Goal: Task Accomplishment & Management: Use online tool/utility

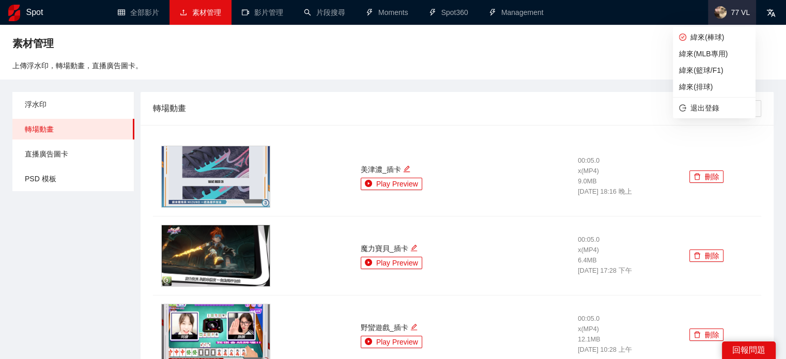
click at [735, 12] on span "77 VL" at bounding box center [740, 12] width 19 height 0
click at [709, 53] on span "緯來(MLB專用)" at bounding box center [714, 53] width 70 height 11
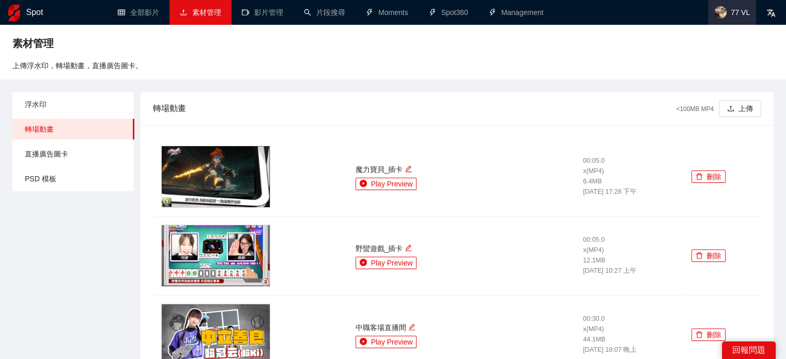
click at [734, 19] on span "77 VL" at bounding box center [732, 12] width 48 height 25
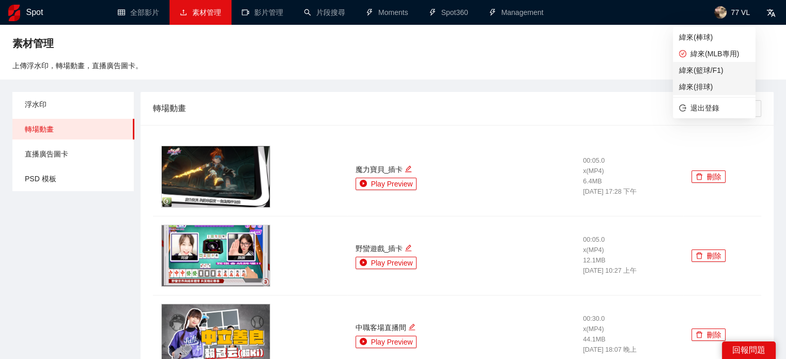
click at [709, 72] on span "緯來(籃球/F1)" at bounding box center [714, 70] width 70 height 11
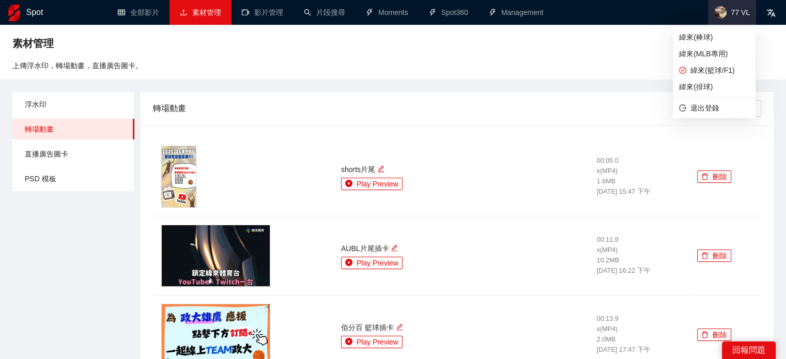
click at [732, 16] on span "77 VL" at bounding box center [732, 12] width 48 height 25
click at [716, 41] on span "緯來(棒球)" at bounding box center [714, 37] width 70 height 11
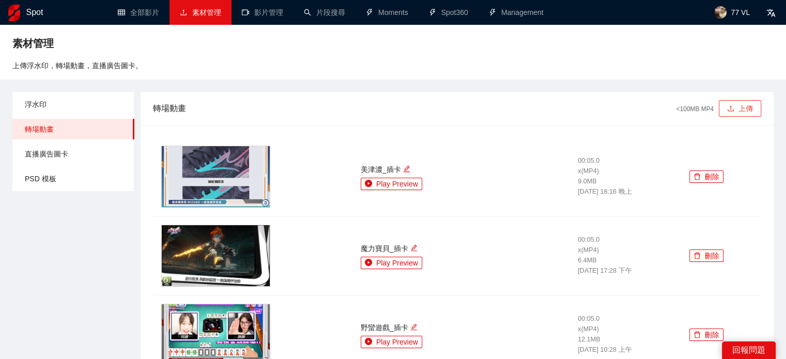
click at [729, 115] on button "上傳" at bounding box center [740, 108] width 42 height 17
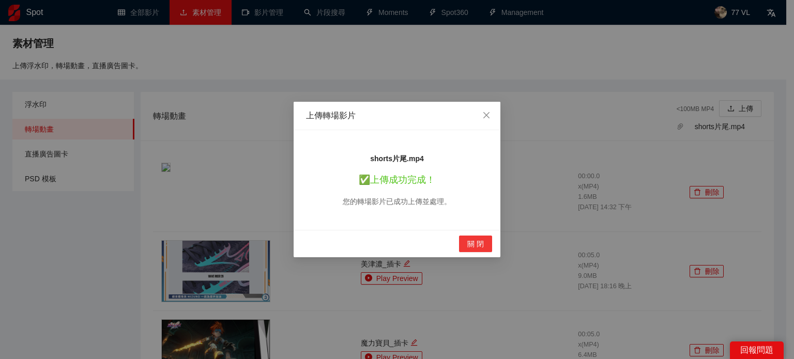
click at [467, 246] on button "關 閉" at bounding box center [475, 244] width 33 height 17
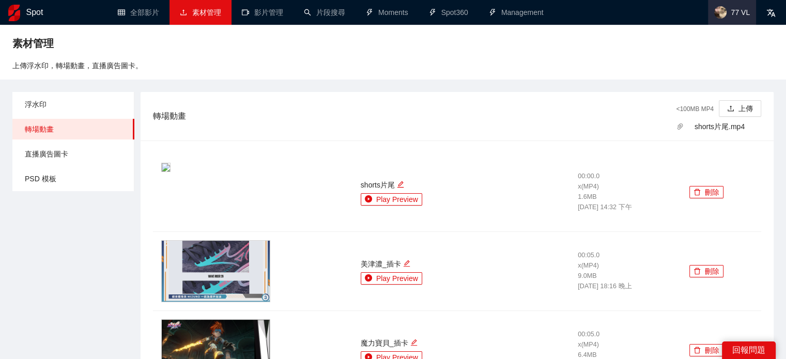
click at [737, 12] on span "77 VL" at bounding box center [740, 12] width 19 height 0
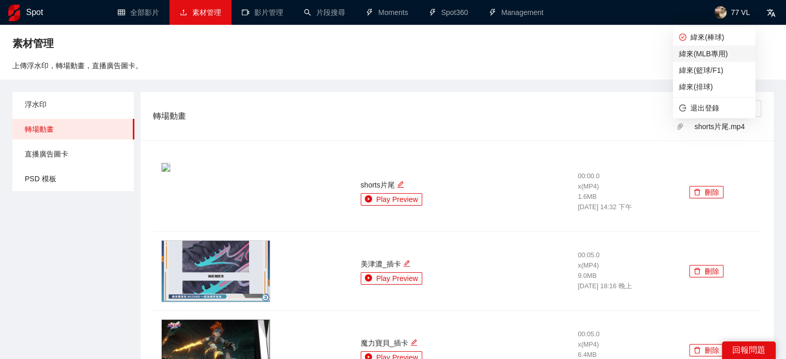
click at [720, 51] on span "緯來(MLB專用)" at bounding box center [714, 53] width 70 height 11
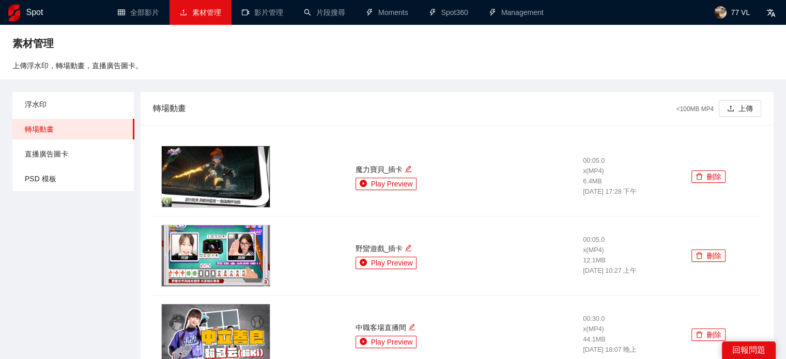
click at [730, 121] on div "<100MB MP4 上傳" at bounding box center [718, 108] width 85 height 33
click at [734, 114] on button "上傳" at bounding box center [740, 108] width 42 height 17
click at [725, 10] on img at bounding box center [720, 12] width 12 height 12
click at [594, 78] on div "素材管理 上傳浮水印，轉場動畫，直播廣告圖卡。" at bounding box center [393, 52] width 786 height 55
click at [51, 179] on span "PSD 模板" at bounding box center [75, 178] width 101 height 21
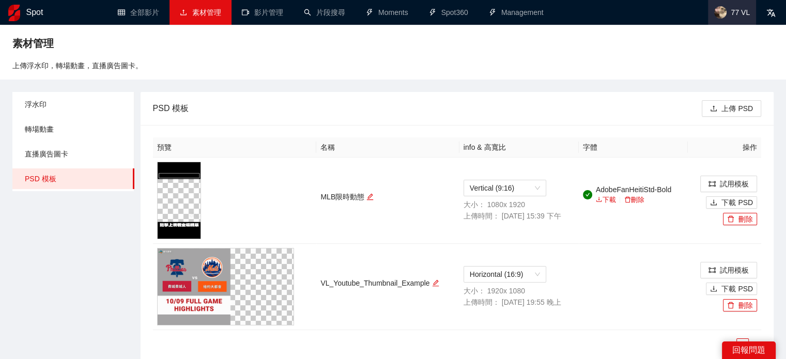
click at [747, 12] on span "77 VL" at bounding box center [740, 12] width 19 height 0
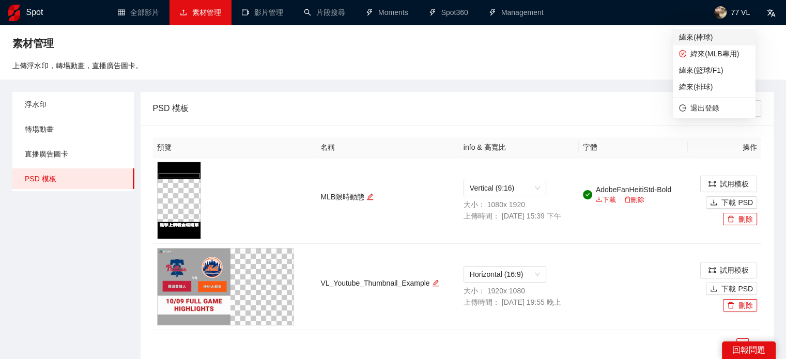
click at [709, 36] on span "緯來(棒球)" at bounding box center [714, 37] width 70 height 11
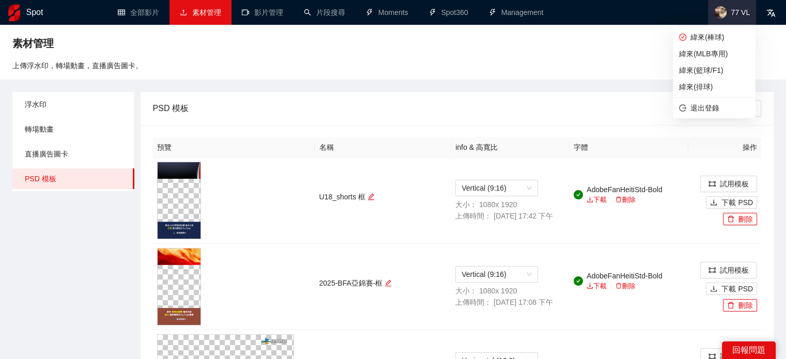
click at [730, 24] on span "77 VL" at bounding box center [732, 12] width 48 height 25
